Goal: Transaction & Acquisition: Purchase product/service

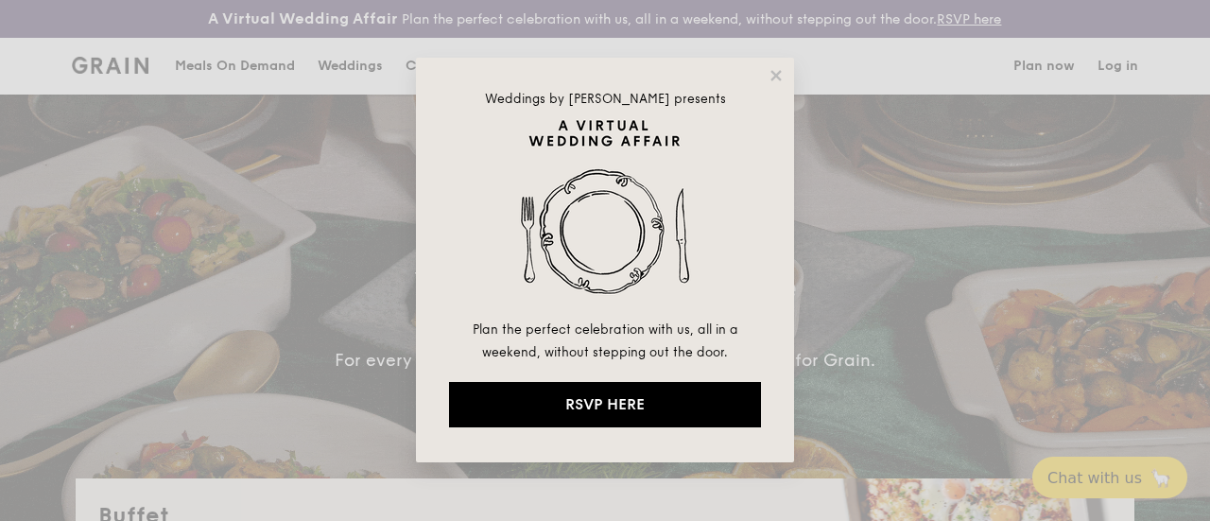
select select
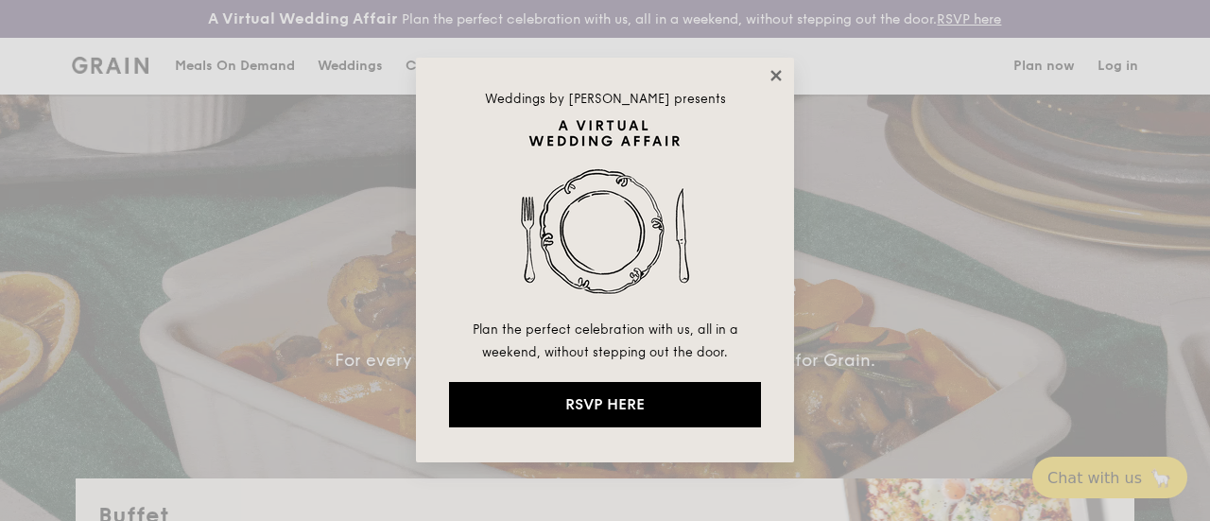
click at [773, 83] on icon at bounding box center [775, 75] width 17 height 17
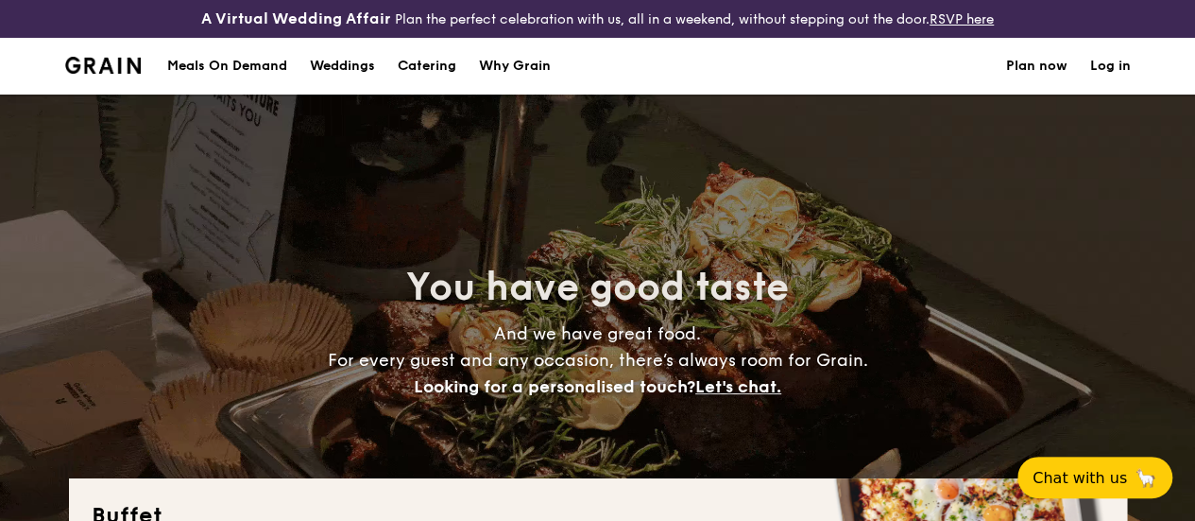
click at [446, 76] on h1 "Catering" at bounding box center [427, 66] width 59 height 57
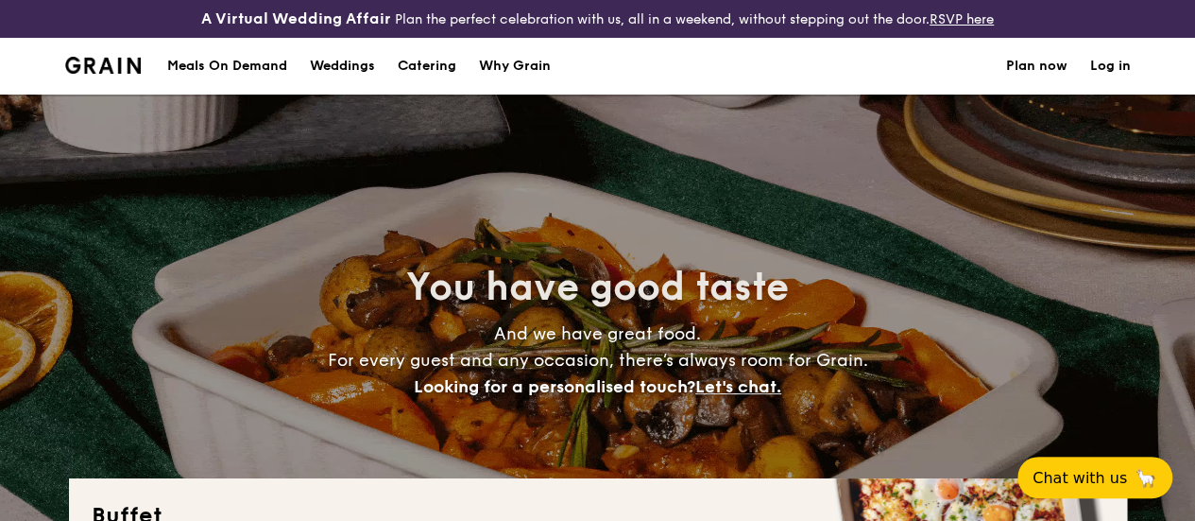
click at [444, 79] on h1 "Catering" at bounding box center [427, 66] width 59 height 57
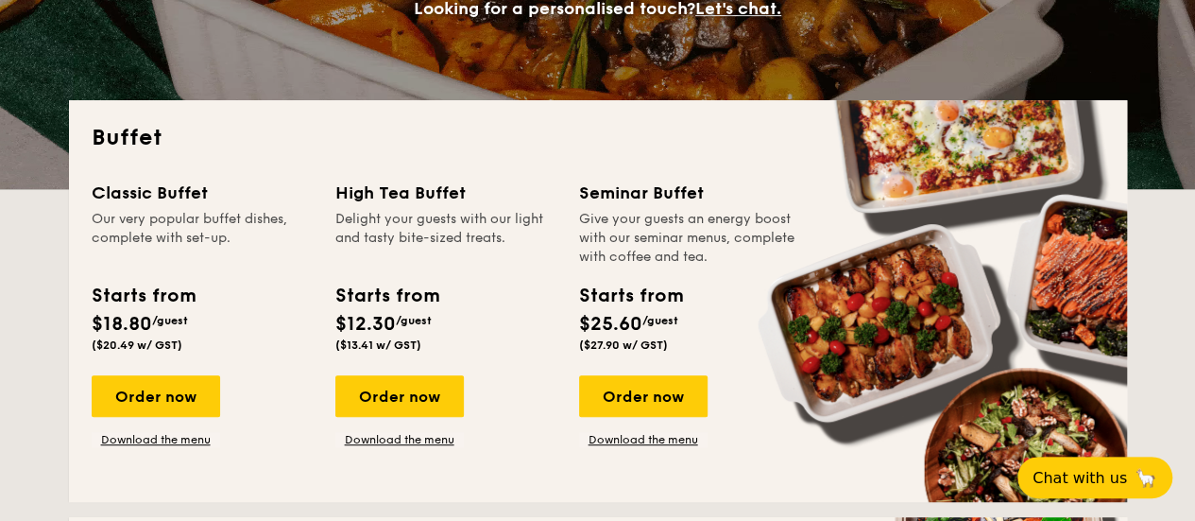
scroll to position [473, 0]
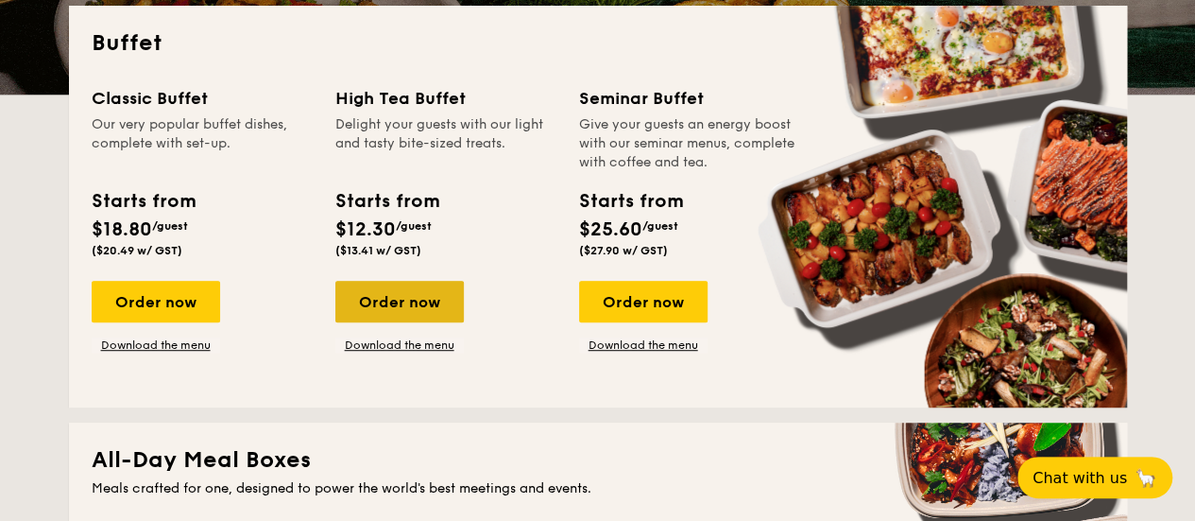
click at [436, 316] on div "Order now" at bounding box center [399, 302] width 129 height 42
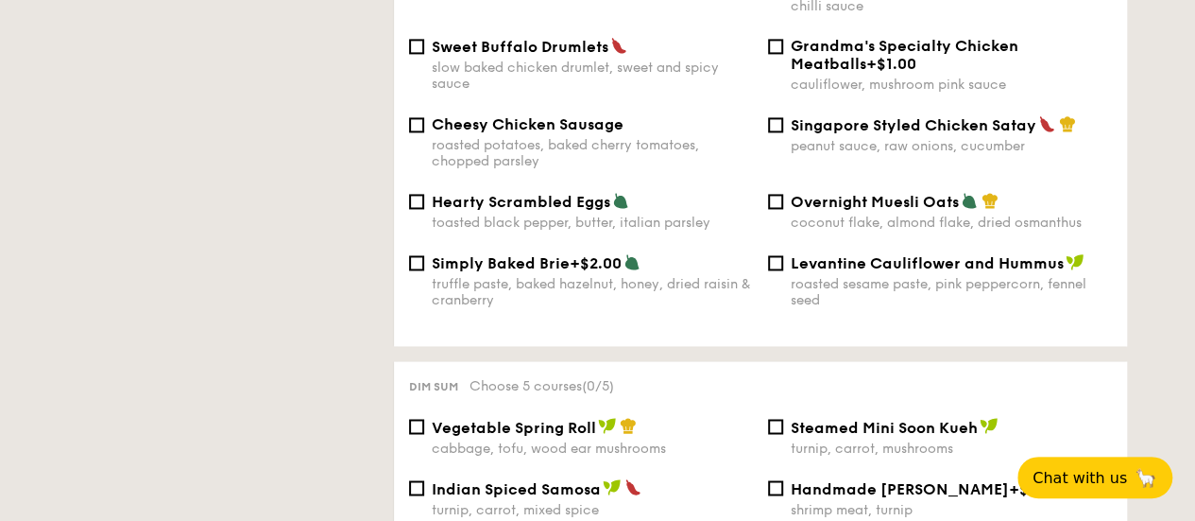
scroll to position [1701, 0]
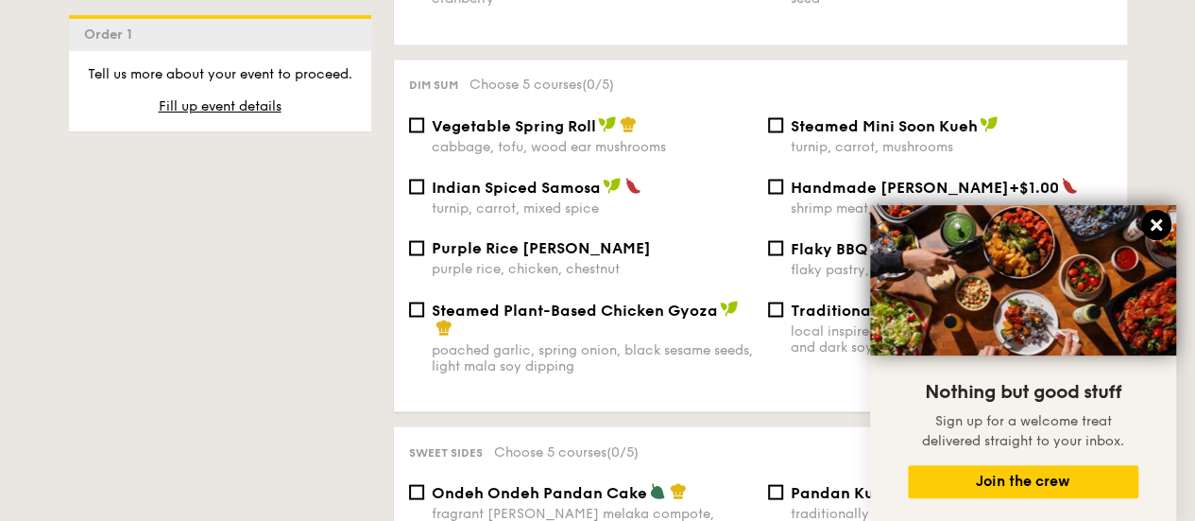
click at [1161, 221] on icon at bounding box center [1156, 224] width 11 height 11
